Goal: Find specific page/section: Find specific page/section

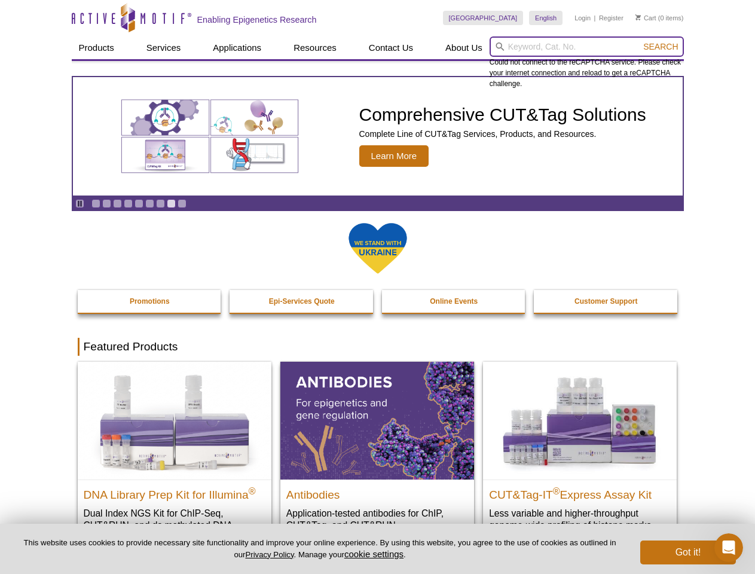
click at [586, 47] on input "search" at bounding box center [587, 46] width 194 height 20
click at [661, 47] on span "Search" at bounding box center [660, 47] width 35 height 10
click at [80, 203] on icon "Pause" at bounding box center [80, 204] width 8 height 8
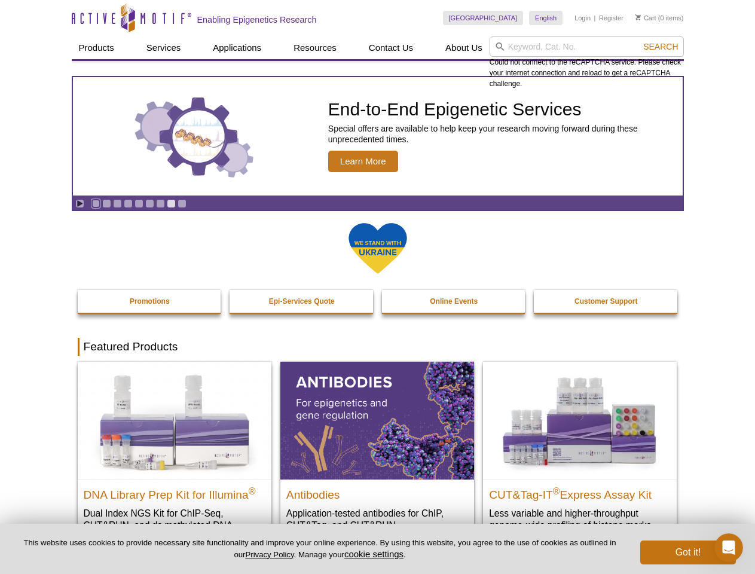
click at [96, 203] on link "Go to slide 1" at bounding box center [95, 203] width 9 height 9
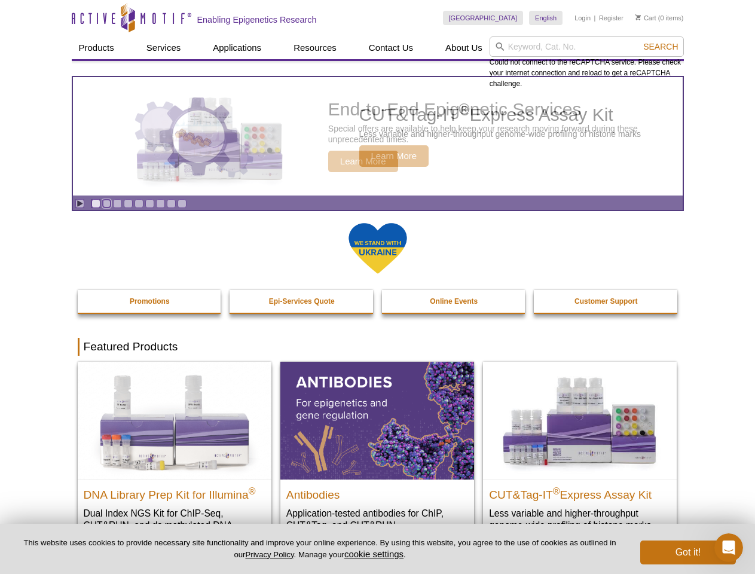
click at [106, 203] on link "Go to slide 2" at bounding box center [106, 203] width 9 height 9
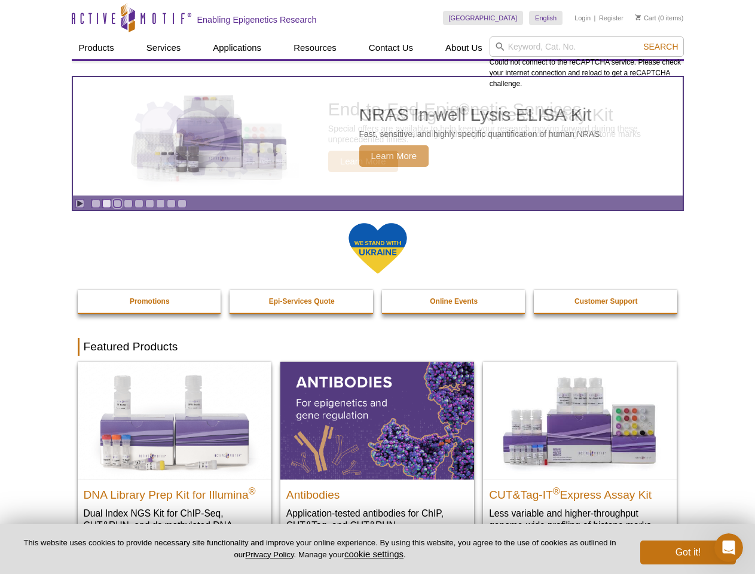
click at [117, 203] on link "Go to slide 3" at bounding box center [117, 203] width 9 height 9
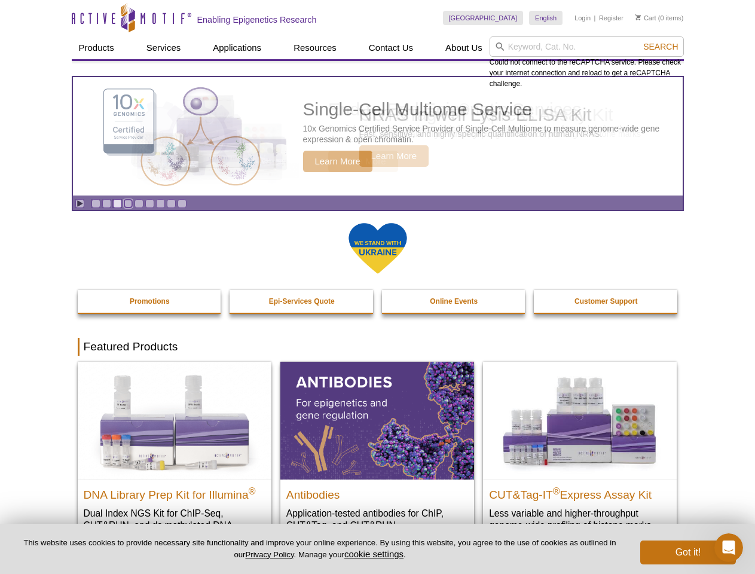
click at [128, 203] on link "Go to slide 4" at bounding box center [128, 203] width 9 height 9
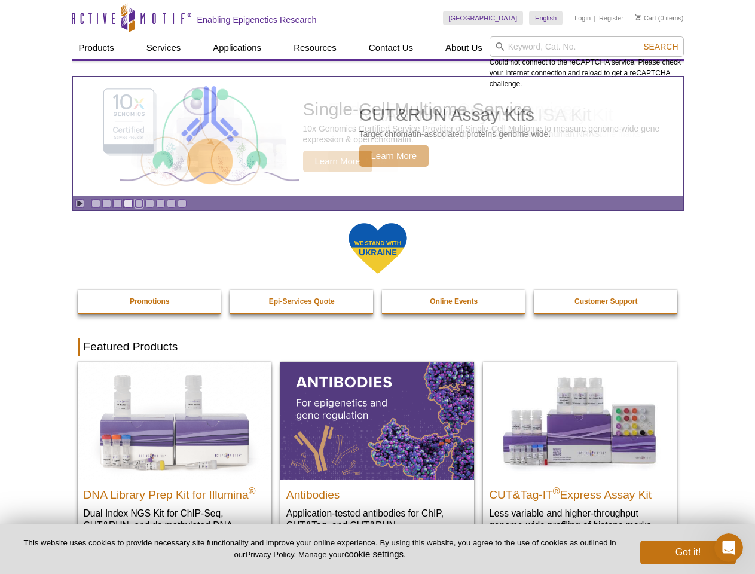
click at [139, 203] on link "Go to slide 5" at bounding box center [139, 203] width 9 height 9
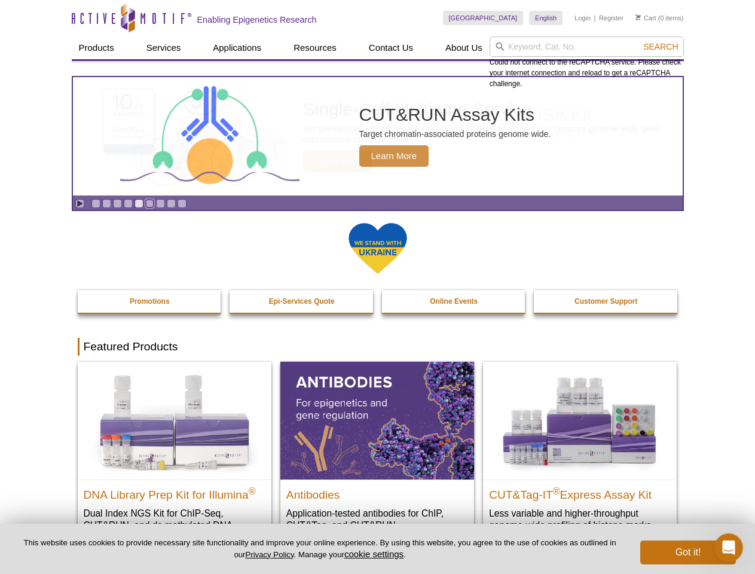
click at [149, 203] on link "Go to slide 6" at bounding box center [149, 203] width 9 height 9
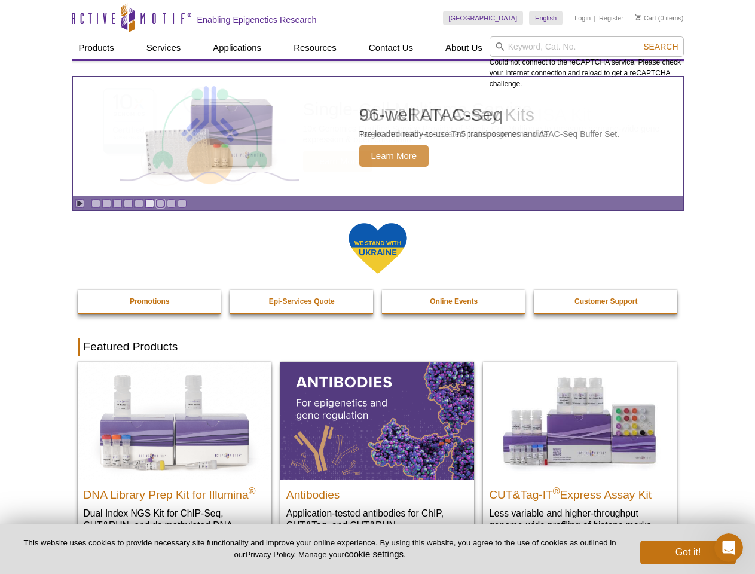
click at [160, 203] on link "Go to slide 7" at bounding box center [160, 203] width 9 height 9
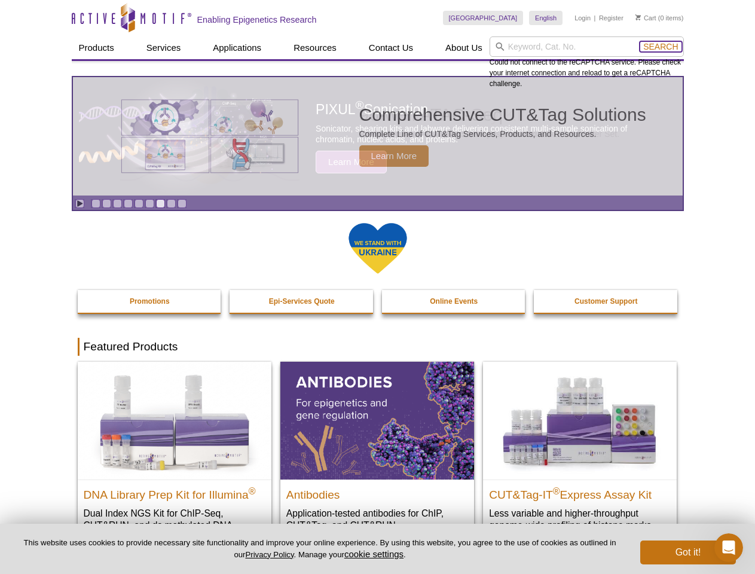
click at [661, 47] on span "Search" at bounding box center [660, 47] width 35 height 10
